Goal: Communication & Community: Ask a question

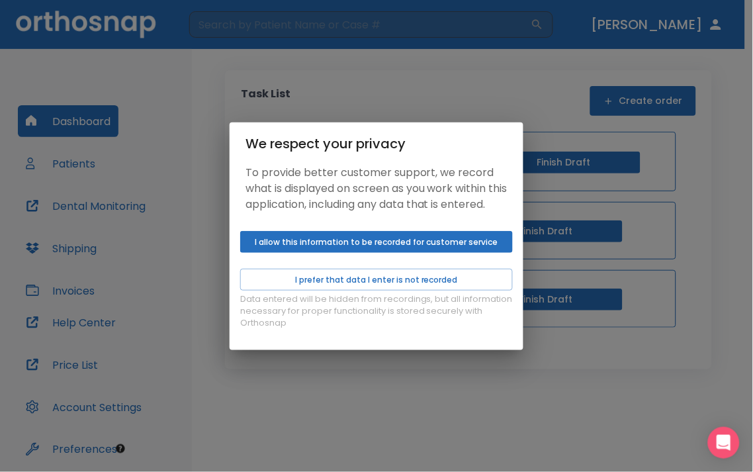
click at [470, 246] on button "I allow this information to be recorded for customer service" at bounding box center [376, 242] width 273 height 22
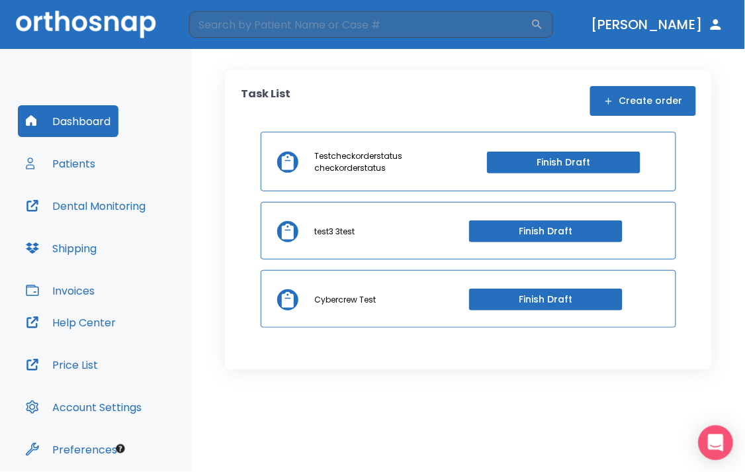
click at [709, 445] on div "Open Intercom Messenger" at bounding box center [716, 442] width 35 height 35
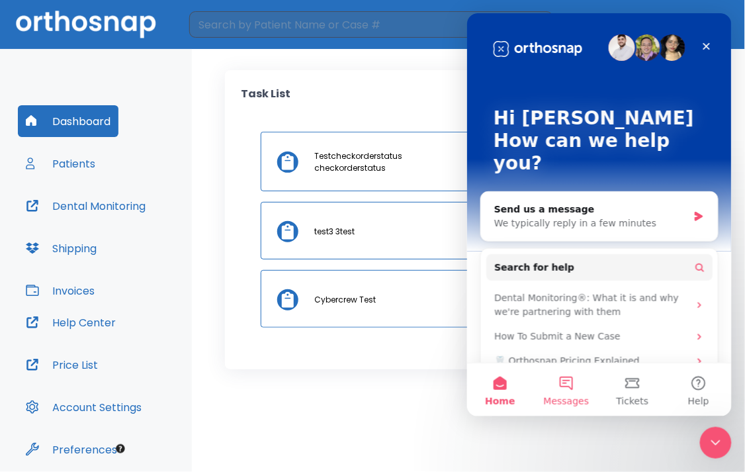
click at [557, 382] on button "Messages" at bounding box center [566, 389] width 66 height 53
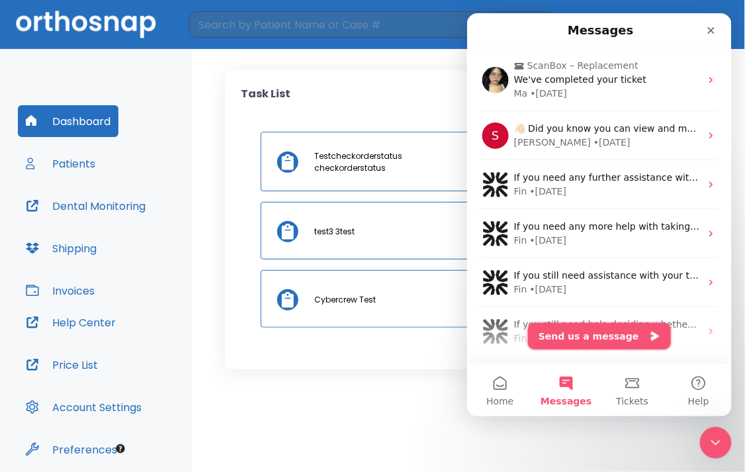
click at [587, 335] on button "Send us a message" at bounding box center [598, 335] width 143 height 26
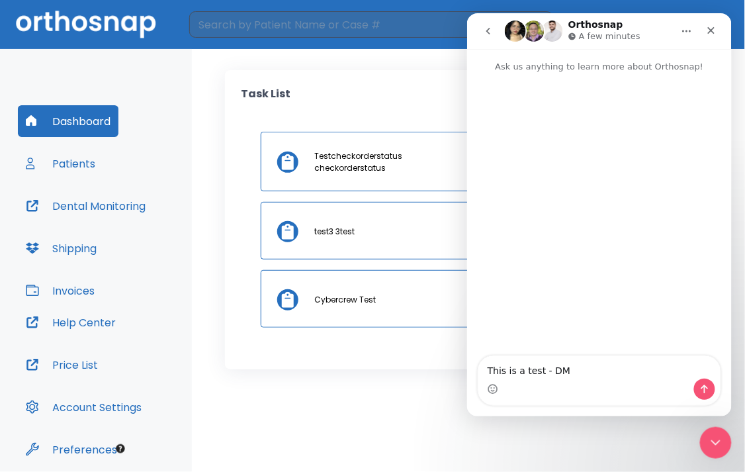
type textarea "This is a test - DM"
